Goal: Task Accomplishment & Management: Manage account settings

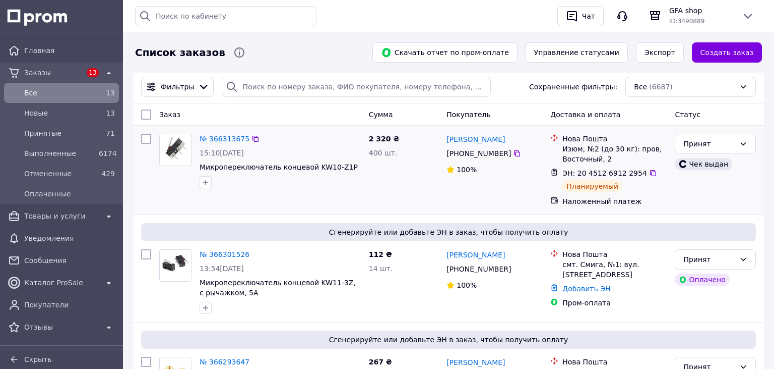
click at [744, 186] on div "Принят Чек выдан" at bounding box center [715, 170] width 89 height 81
click at [25, 92] on span "Все" at bounding box center [59, 93] width 71 height 10
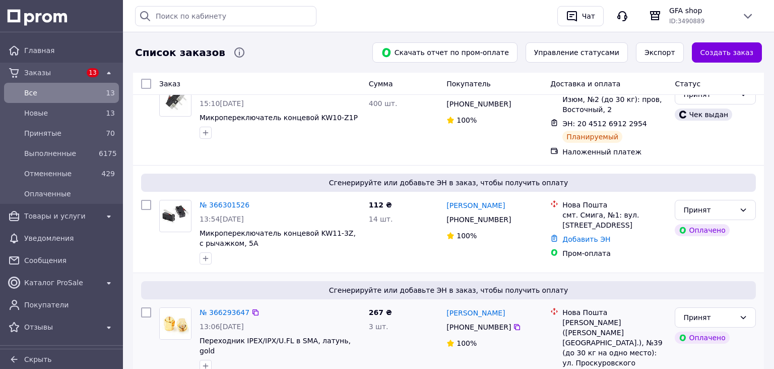
scroll to position [53, 0]
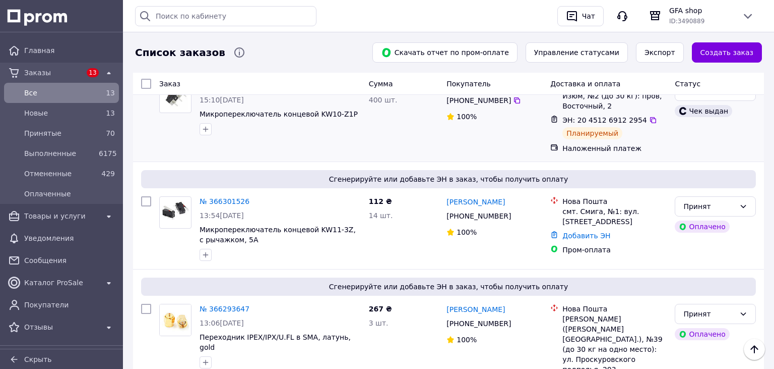
click at [406, 143] on div "2 320 ₴ 400 шт." at bounding box center [404, 117] width 78 height 81
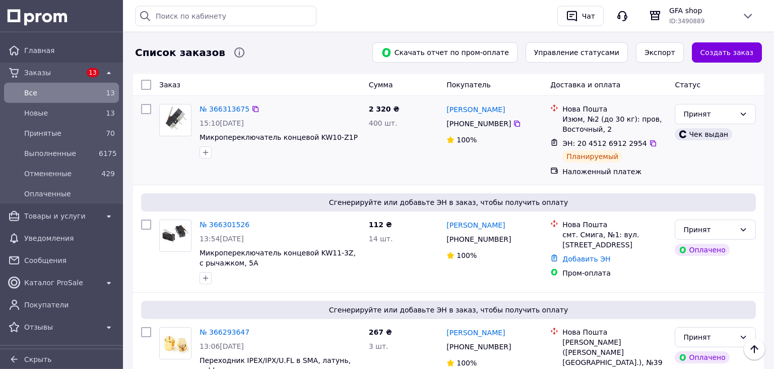
scroll to position [0, 0]
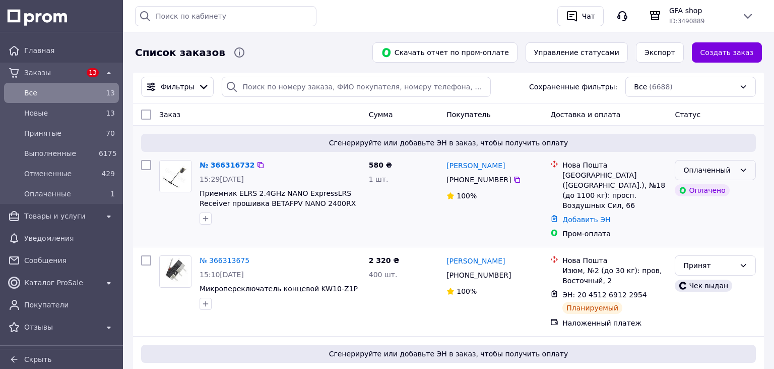
click at [714, 166] on div "Оплаченный" at bounding box center [710, 169] width 52 height 11
click at [704, 189] on li "Принят" at bounding box center [716, 192] width 80 height 18
click at [408, 192] on div "580 ₴ 1 шт." at bounding box center [404, 199] width 78 height 87
drag, startPoint x: 369, startPoint y: 165, endPoint x: 386, endPoint y: 161, distance: 17.0
click at [386, 161] on span "580 ₴" at bounding box center [380, 165] width 23 height 8
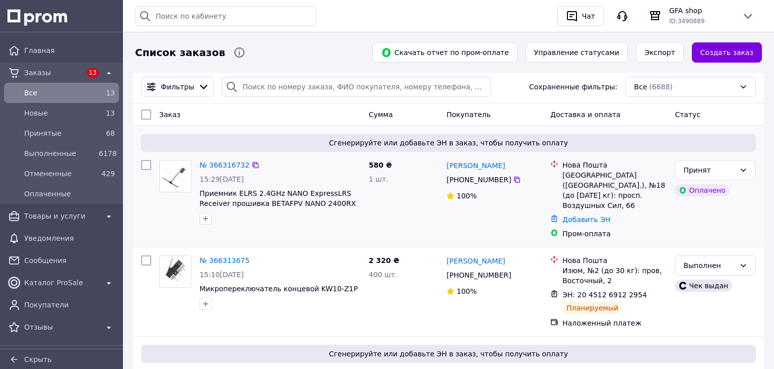
click at [406, 164] on div "580 ₴ 1 шт." at bounding box center [404, 199] width 78 height 87
click at [33, 92] on span "Все" at bounding box center [59, 93] width 71 height 10
drag, startPoint x: 161, startPoint y: 114, endPoint x: 733, endPoint y: 120, distance: 572.3
click at [733, 120] on div "Заказ Сумма Покупатель Доставка и оплата Статус" at bounding box center [448, 114] width 623 height 18
click at [732, 121] on div "Статус" at bounding box center [715, 114] width 89 height 18
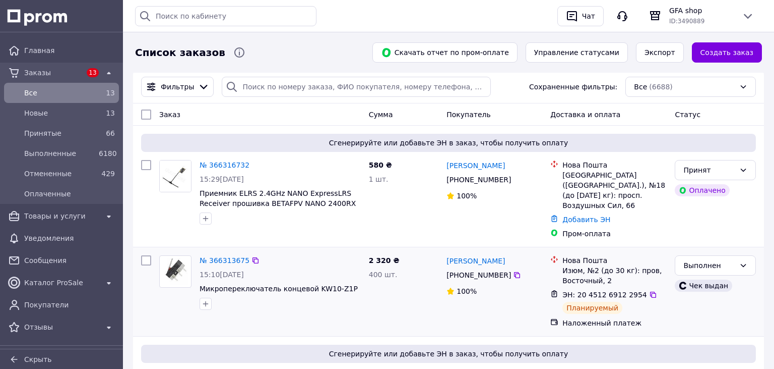
click at [726, 311] on div "Выполнен Чек выдан" at bounding box center [715, 291] width 89 height 81
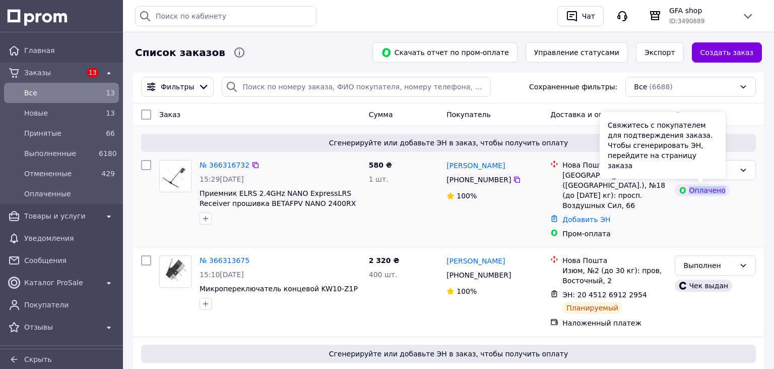
drag, startPoint x: 689, startPoint y: 192, endPoint x: 741, endPoint y: 202, distance: 53.0
click at [740, 199] on div "Принят Оплачено" at bounding box center [715, 199] width 89 height 87
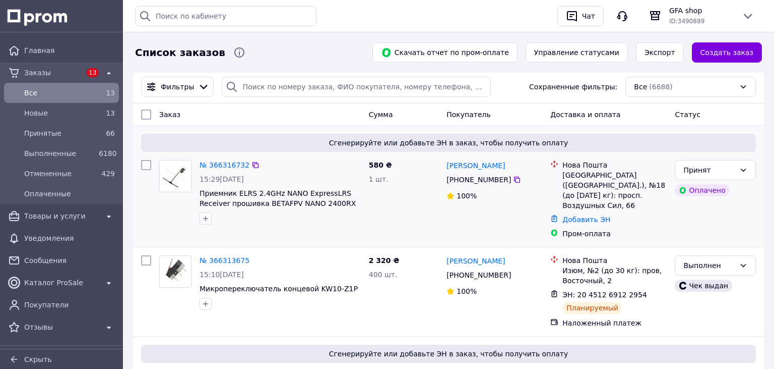
click at [737, 205] on div "Принят Оплачено" at bounding box center [715, 199] width 89 height 87
click at [454, 179] on div "[PHONE_NUMBER]" at bounding box center [479, 179] width 69 height 14
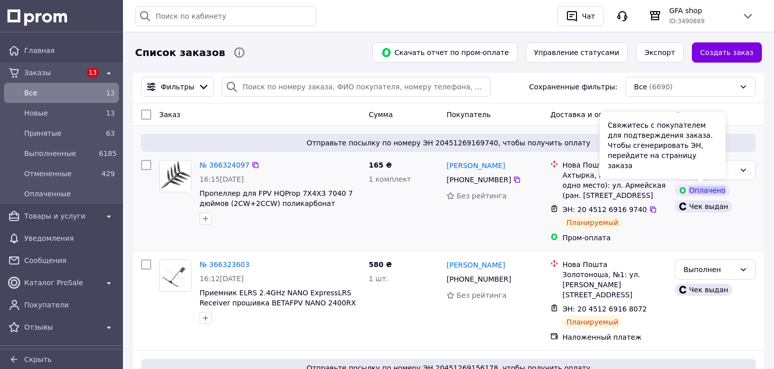
drag, startPoint x: 691, startPoint y: 189, endPoint x: 730, endPoint y: 197, distance: 39.6
click at [730, 197] on div "Оплачено" at bounding box center [715, 190] width 85 height 16
click at [706, 193] on div "Оплачено" at bounding box center [702, 190] width 54 height 12
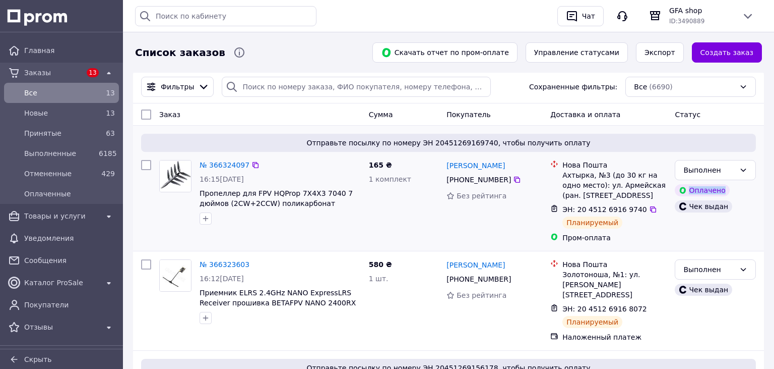
drag, startPoint x: 690, startPoint y: 191, endPoint x: 715, endPoint y: 193, distance: 24.8
click at [725, 191] on div "Оплачено" at bounding box center [702, 190] width 54 height 12
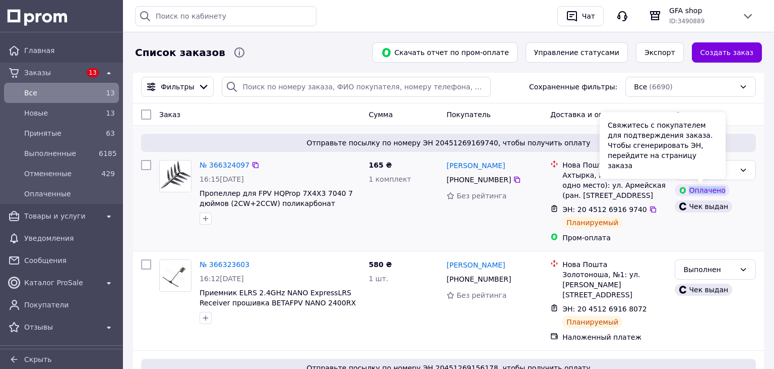
click at [708, 193] on div "Оплачено" at bounding box center [702, 190] width 54 height 12
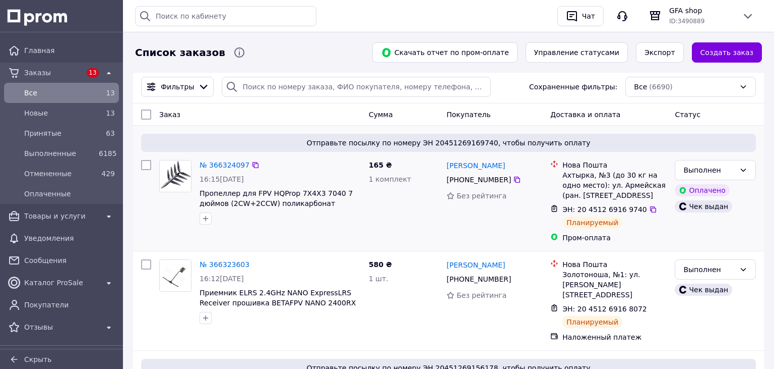
click at [715, 194] on div "Оплачено" at bounding box center [702, 190] width 54 height 12
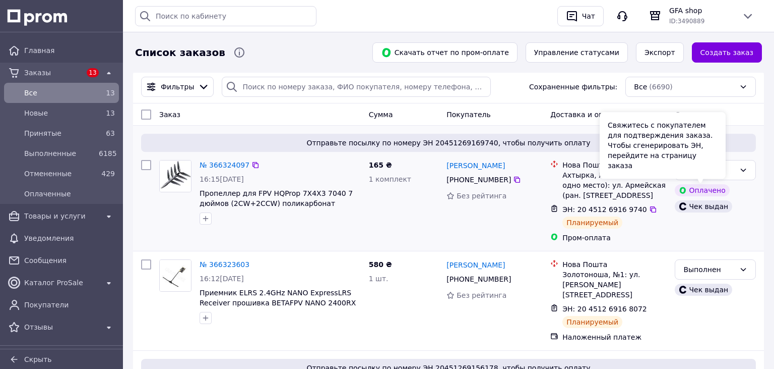
drag, startPoint x: 720, startPoint y: 192, endPoint x: 698, endPoint y: 192, distance: 22.2
click at [719, 192] on div "Оплачено" at bounding box center [702, 190] width 54 height 12
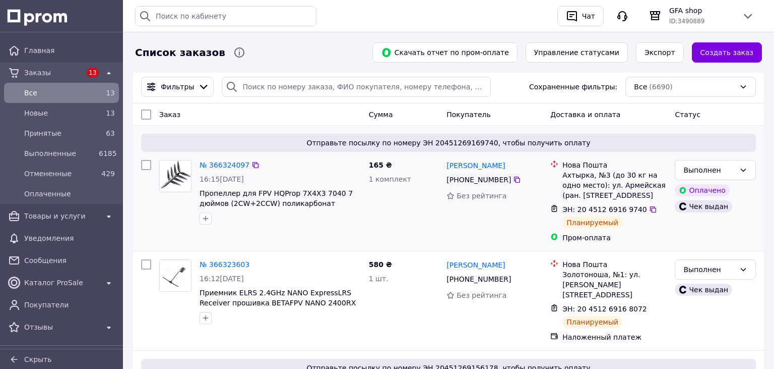
click at [690, 191] on div "Оплачено" at bounding box center [702, 190] width 54 height 12
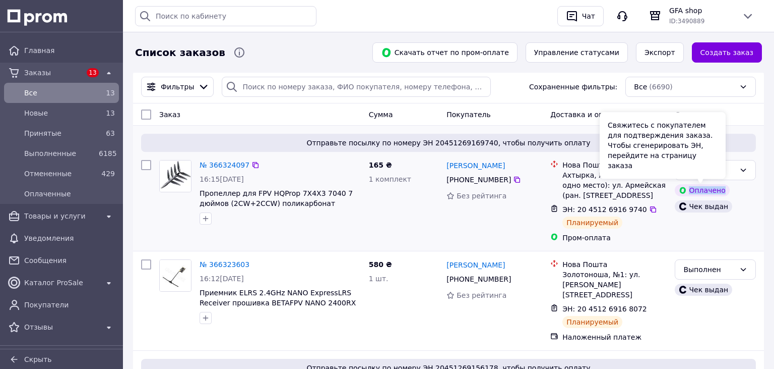
drag, startPoint x: 690, startPoint y: 192, endPoint x: 722, endPoint y: 193, distance: 31.8
click at [726, 191] on div "Оплачено" at bounding box center [702, 190] width 54 height 12
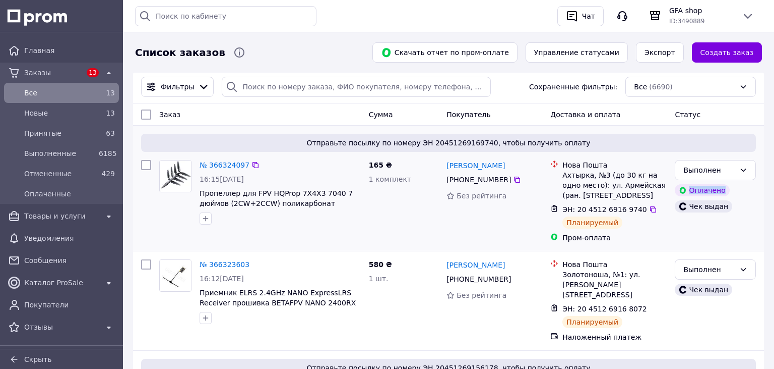
click at [719, 194] on div "Оплачено" at bounding box center [702, 190] width 54 height 12
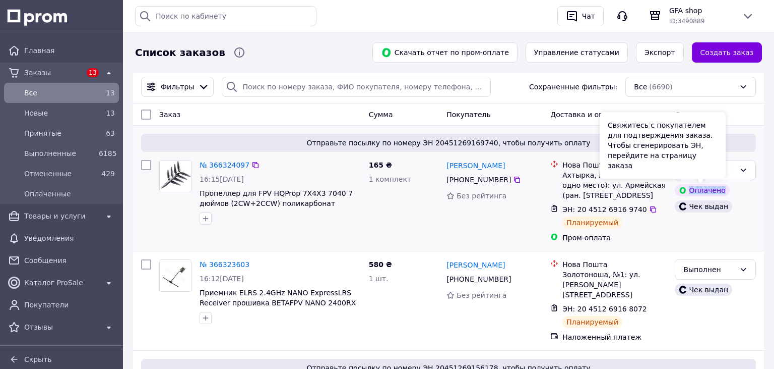
drag, startPoint x: 690, startPoint y: 192, endPoint x: 723, endPoint y: 192, distance: 32.8
click at [722, 191] on div "Оплачено" at bounding box center [702, 190] width 54 height 12
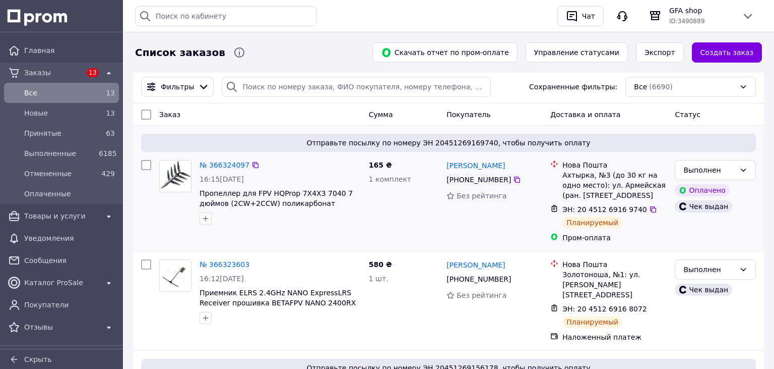
click at [704, 200] on div "Чек выдан" at bounding box center [715, 206] width 85 height 16
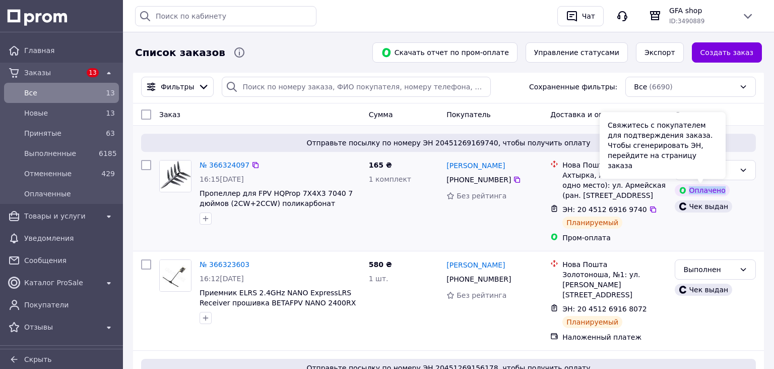
drag, startPoint x: 691, startPoint y: 190, endPoint x: 723, endPoint y: 191, distance: 32.3
click at [723, 191] on div "Оплачено" at bounding box center [702, 190] width 54 height 12
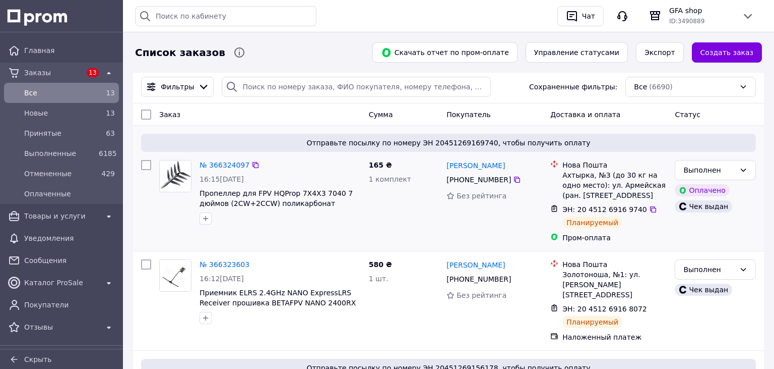
click at [703, 199] on div "Чек выдан" at bounding box center [715, 206] width 85 height 16
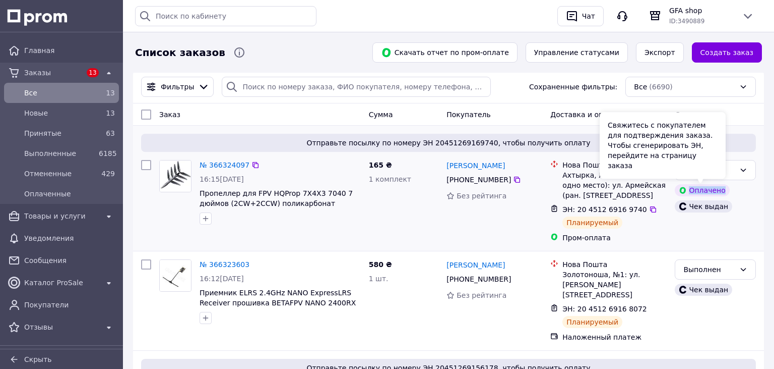
drag, startPoint x: 691, startPoint y: 193, endPoint x: 723, endPoint y: 195, distance: 31.9
click at [723, 195] on div "Оплачено" at bounding box center [702, 190] width 54 height 12
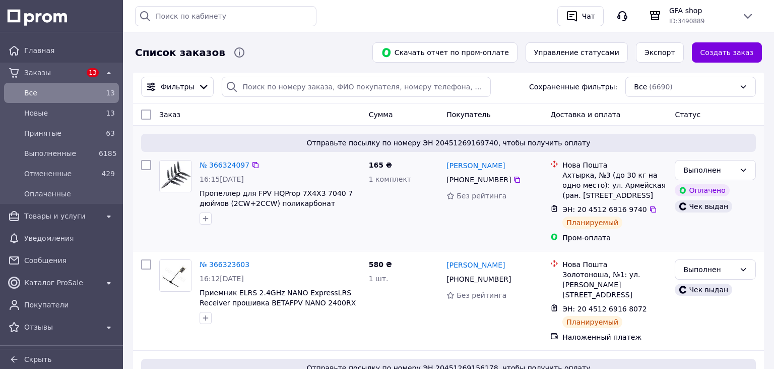
click at [722, 198] on div "Оплачено" at bounding box center [715, 190] width 85 height 16
click at [610, 282] on div "Золотоноша, №1: [STREET_ADDRESS][PERSON_NAME]" at bounding box center [615, 284] width 104 height 30
drag, startPoint x: 563, startPoint y: 176, endPoint x: 589, endPoint y: 175, distance: 25.7
click at [589, 175] on div "Ахтырка, №3 (до 30 кг на одно место): ул. Армейская (ран. [STREET_ADDRESS]" at bounding box center [615, 185] width 104 height 30
click at [578, 177] on div "Ахтырка, №3 (до 30 кг на одно место): ул. Армейская (ран. [STREET_ADDRESS]" at bounding box center [615, 185] width 104 height 30
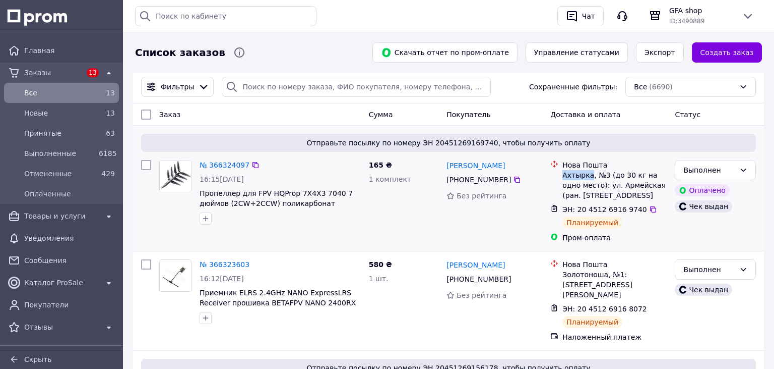
drag, startPoint x: 564, startPoint y: 175, endPoint x: 588, endPoint y: 174, distance: 24.7
click at [588, 174] on div "Ахтырка, №3 (до 30 кг на одно место): ул. Армейская (ран. [STREET_ADDRESS]" at bounding box center [615, 185] width 104 height 30
click at [588, 178] on div "Ахтырка, №3 (до 30 кг на одно место): ул. Армейская (ран. [STREET_ADDRESS]" at bounding box center [615, 185] width 104 height 30
